Goal: Information Seeking & Learning: Learn about a topic

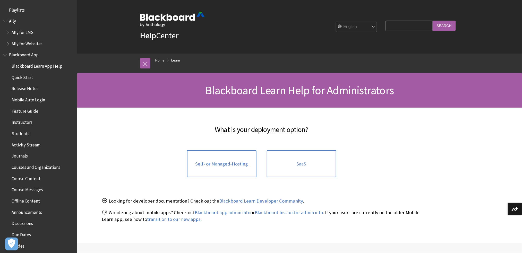
scroll to position [475, 0]
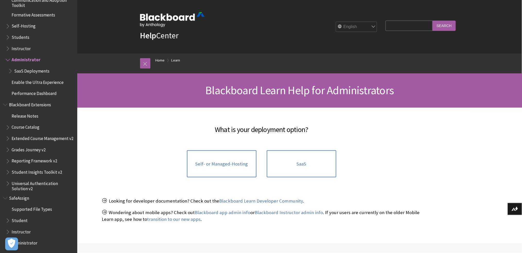
click at [391, 24] on input "Search Query" at bounding box center [409, 26] width 47 height 10
type input "export test"
click at [433, 21] on input "Search" at bounding box center [444, 26] width 23 height 10
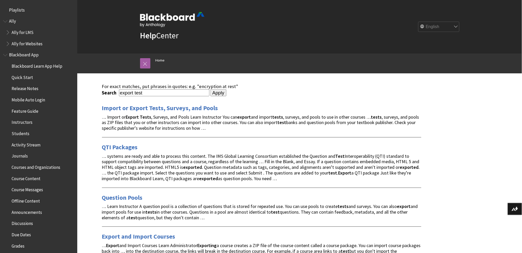
click at [140, 91] on input "export test" at bounding box center [164, 92] width 90 height 7
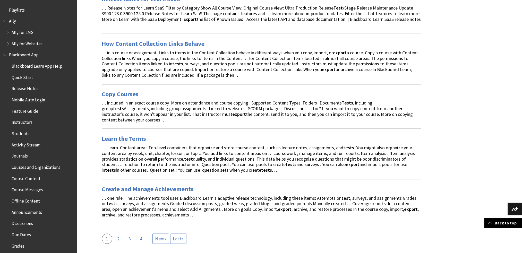
scroll to position [790, 0]
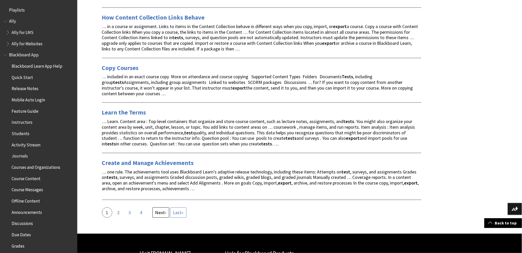
click at [159, 216] on span "Next" at bounding box center [160, 213] width 10 height 6
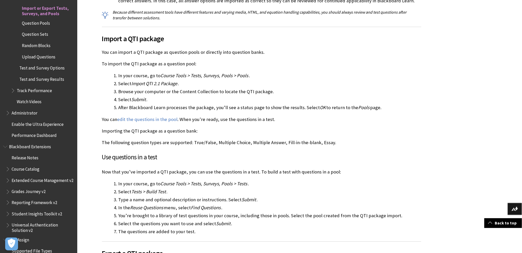
scroll to position [859, 0]
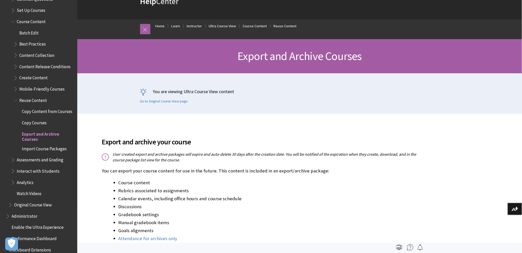
scroll to position [699, 0]
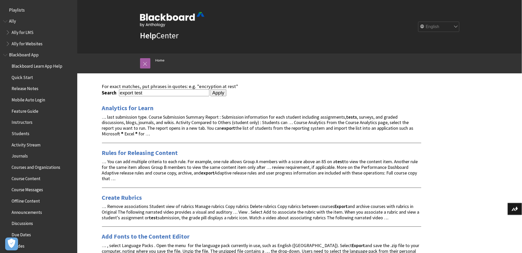
click at [187, 93] on input "export test" at bounding box center [164, 92] width 90 height 7
paste input "SafeAssign activation"
type input "SafeAssign activation"
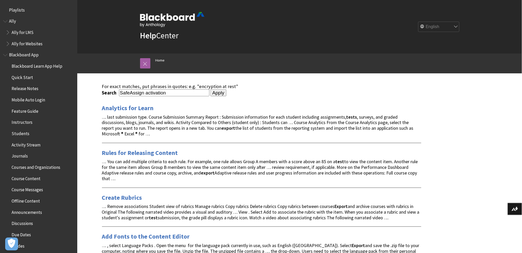
click at [211, 89] on input "Apply" at bounding box center [219, 92] width 16 height 7
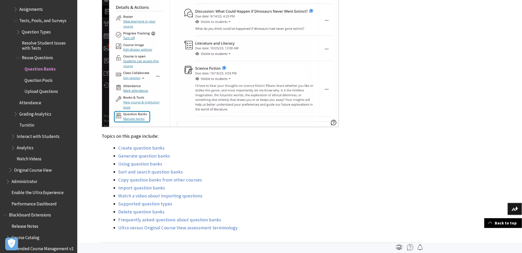
scroll to position [798, 0]
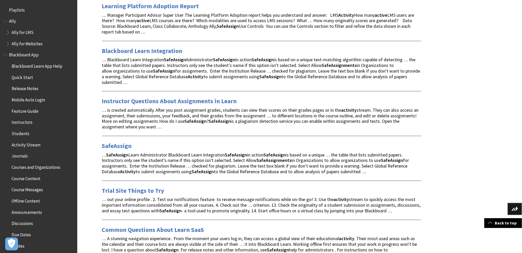
scroll to position [103, 0]
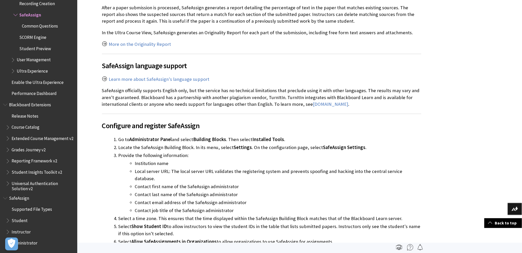
scroll to position [618, 0]
